Goal: Understand process/instructions

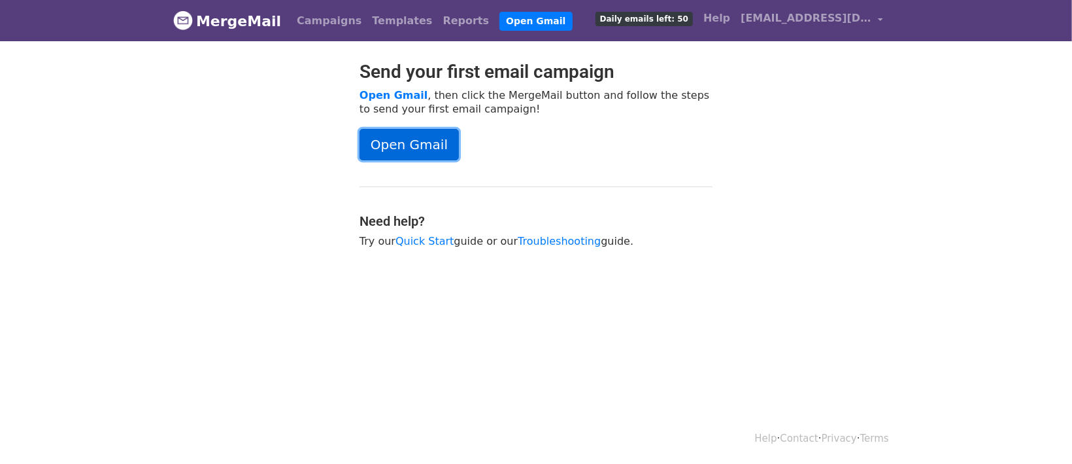
click at [424, 146] on link "Open Gmail" at bounding box center [409, 144] width 99 height 31
click at [432, 139] on link "Open Gmail" at bounding box center [409, 144] width 99 height 31
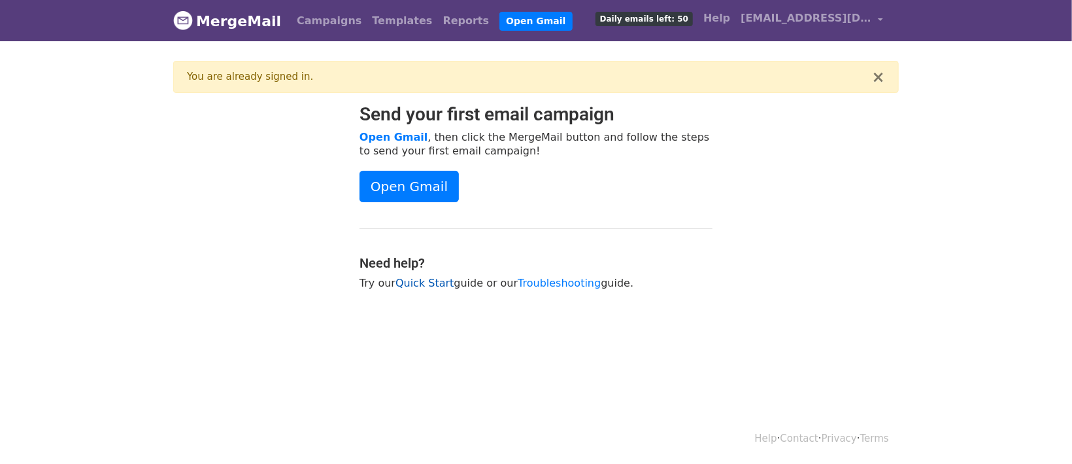
click at [419, 280] on link "Quick Start" at bounding box center [425, 283] width 58 height 12
click at [407, 178] on link "Open Gmail" at bounding box center [409, 186] width 99 height 31
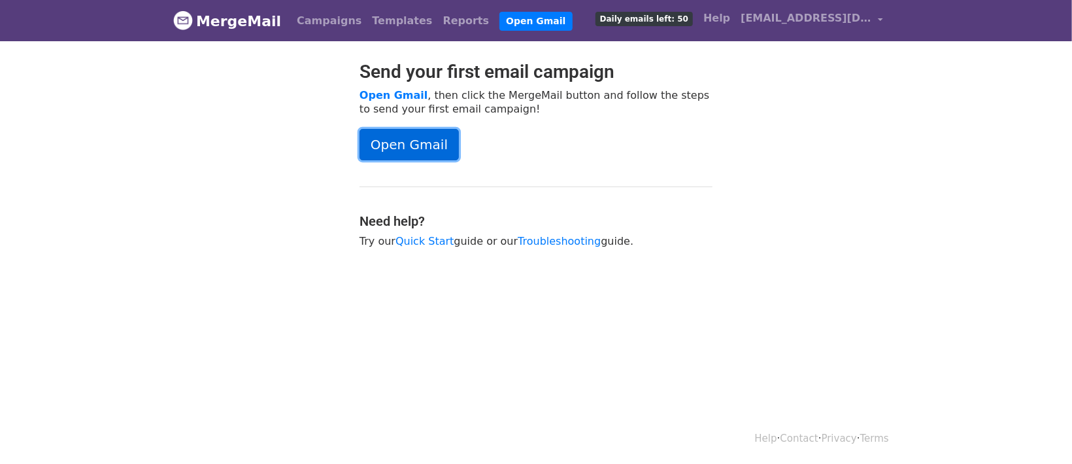
click at [412, 146] on link "Open Gmail" at bounding box center [409, 144] width 99 height 31
click at [369, 92] on link "Open Gmail" at bounding box center [394, 95] width 68 height 12
